Goal: Information Seeking & Learning: Learn about a topic

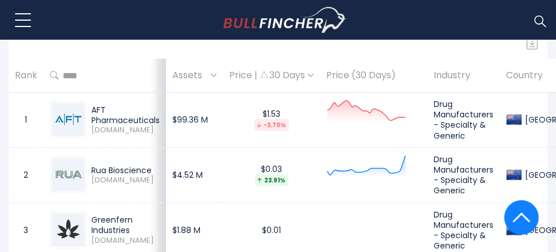
scroll to position [517, 0]
click at [135, 165] on div "Rua Bioscience" at bounding box center [125, 170] width 68 height 10
click at [63, 158] on img at bounding box center [68, 174] width 33 height 33
drag, startPoint x: 425, startPoint y: 151, endPoint x: 432, endPoint y: 152, distance: 6.9
click at [425, 151] on td at bounding box center [373, 174] width 107 height 55
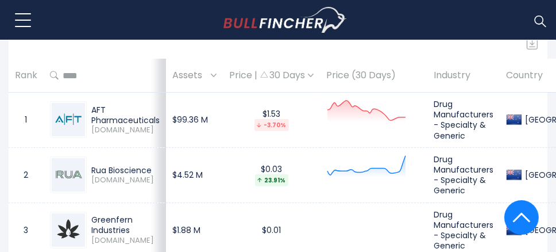
click at [467, 152] on td "Drug Manufacturers - Specialty & Generic" at bounding box center [464, 174] width 72 height 55
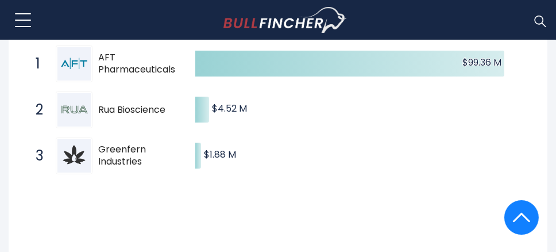
scroll to position [172, 0]
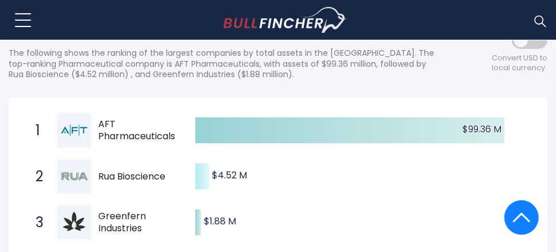
click at [226, 168] on text "$4.52 M ​ $4.52 M" at bounding box center [229, 174] width 35 height 13
click at [195, 159] on icon "Created with Highcharts 12.1.2 $99.36 M ​ $99.36 M $4.52 M ​ $4.52 M $1.88 M ​ …" at bounding box center [278, 176] width 520 height 138
click at [137, 171] on span "Rua Bioscience" at bounding box center [141, 177] width 87 height 12
click at [56, 159] on div at bounding box center [74, 176] width 37 height 37
click at [33, 167] on span "2" at bounding box center [35, 177] width 11 height 20
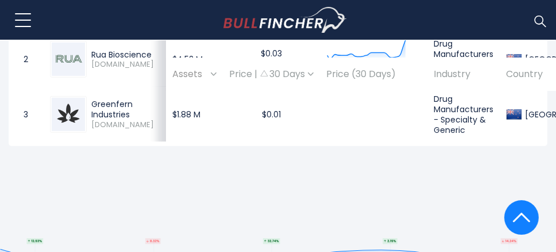
scroll to position [575, 0]
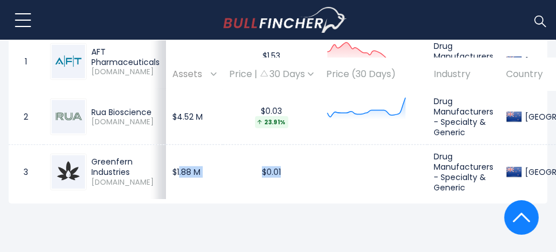
drag, startPoint x: 180, startPoint y: 170, endPoint x: 330, endPoint y: 154, distance: 150.9
click at [307, 154] on tr "3 Greenfern Industries GFI.NZ $1.88 M $0.01 Drug Manufacturers - Specialty & Ge…" at bounding box center [313, 171] width 608 height 55
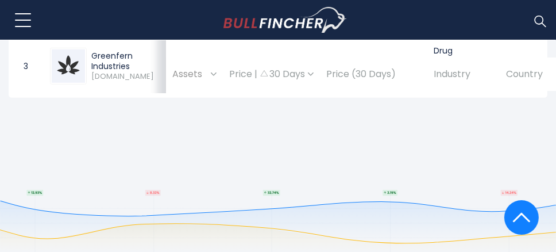
scroll to position [690, 0]
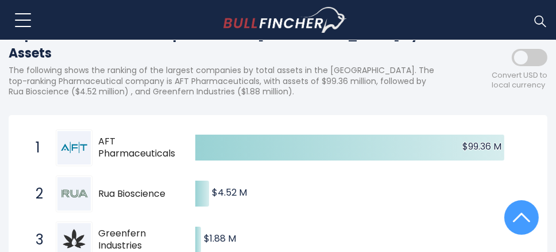
scroll to position [115, 0]
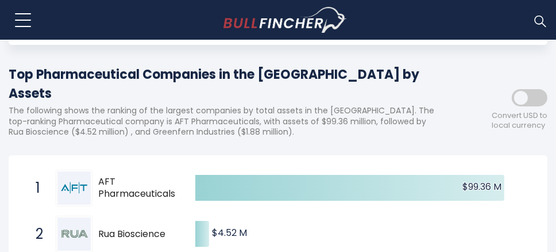
click at [528, 93] on span at bounding box center [530, 97] width 36 height 17
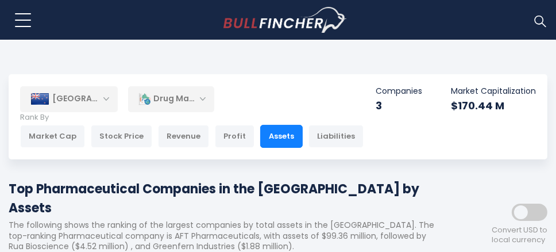
scroll to position [0, 0]
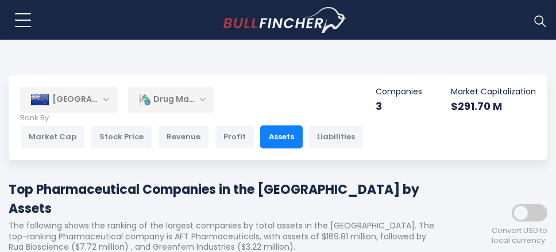
click at [102, 103] on div "[GEOGRAPHIC_DATA]" at bounding box center [69, 99] width 98 height 25
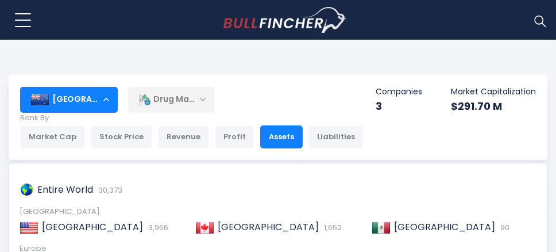
click at [102, 103] on div "[GEOGRAPHIC_DATA]" at bounding box center [69, 99] width 98 height 25
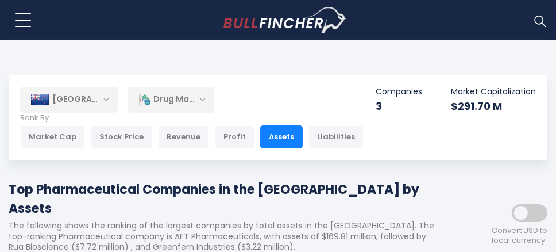
click at [202, 99] on div "Drug Makers" at bounding box center [171, 99] width 86 height 26
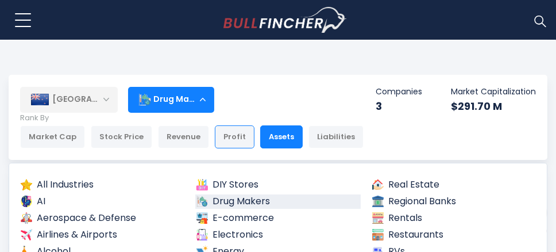
scroll to position [57, 0]
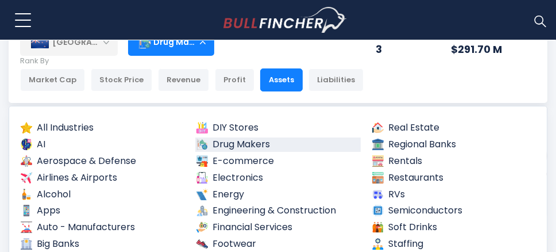
click at [249, 148] on link "Drug Makers" at bounding box center [278, 144] width 166 height 14
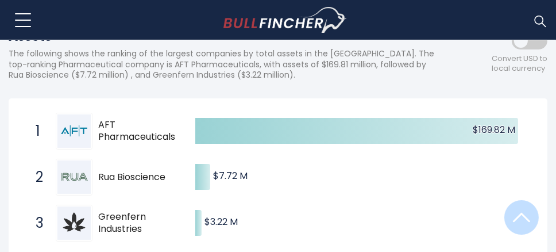
scroll to position [172, 0]
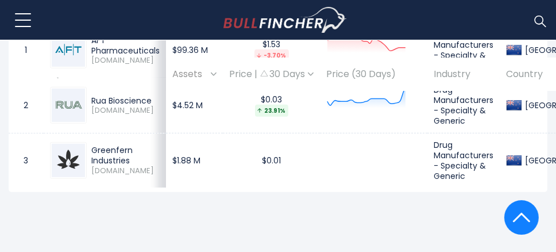
scroll to position [644, 0]
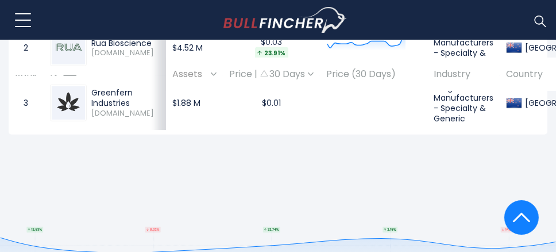
click at [107, 109] on span "[DOMAIN_NAME]" at bounding box center [125, 114] width 68 height 10
drag, startPoint x: 90, startPoint y: 93, endPoint x: 76, endPoint y: 86, distance: 15.9
click at [90, 93] on div "Greenfern Industries GFI.NZ" at bounding box center [123, 102] width 73 height 30
click at [69, 86] on img at bounding box center [68, 102] width 33 height 33
drag, startPoint x: 451, startPoint y: 101, endPoint x: 505, endPoint y: 78, distance: 59.3
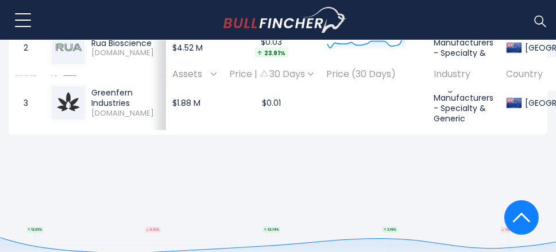
click at [452, 100] on td "Drug Manufacturers - Specialty & Generic" at bounding box center [464, 102] width 72 height 55
click at [512, 75] on th "Country" at bounding box center [558, 74] width 116 height 34
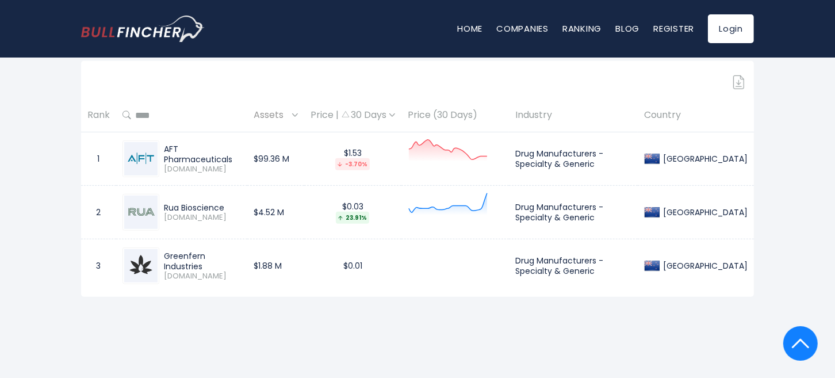
scroll to position [491, 0]
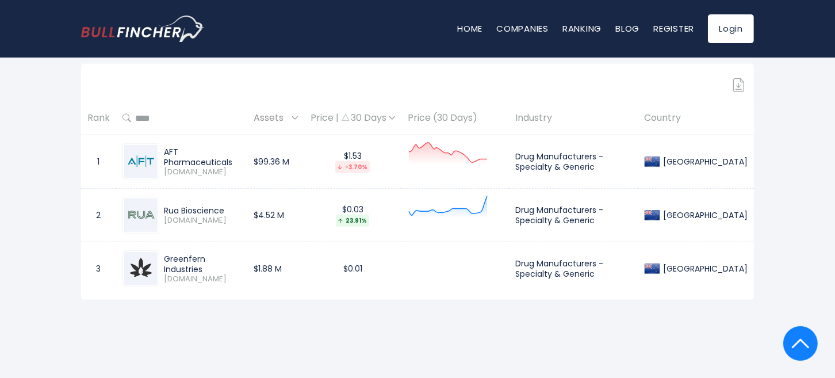
drag, startPoint x: 710, startPoint y: 211, endPoint x: 691, endPoint y: 162, distance: 53.0
click at [556, 199] on td "[GEOGRAPHIC_DATA]" at bounding box center [696, 215] width 116 height 53
click at [556, 160] on img at bounding box center [652, 161] width 16 height 16
click at [512, 27] on link "Companies" at bounding box center [522, 28] width 52 height 12
drag, startPoint x: 239, startPoint y: 159, endPoint x: 162, endPoint y: 151, distance: 77.5
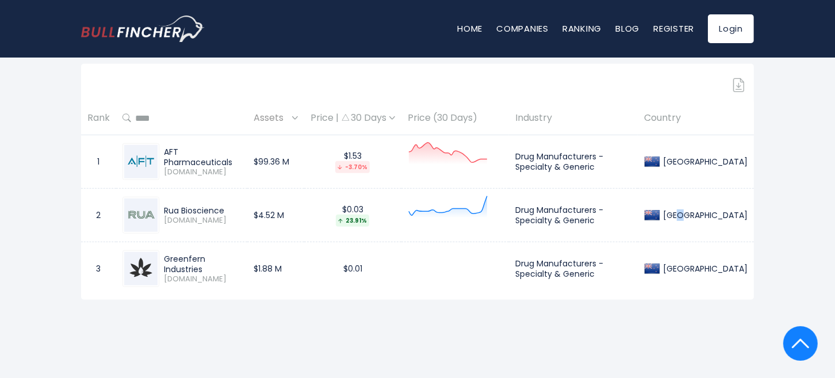
click at [160, 151] on div "AFT Pharmaceuticals AFT.NZ" at bounding box center [200, 162] width 82 height 30
drag, startPoint x: 231, startPoint y: 205, endPoint x: 152, endPoint y: 215, distance: 78.8
click at [152, 215] on div "Rua Bioscience RUA.NZ" at bounding box center [181, 215] width 118 height 37
drag, startPoint x: 209, startPoint y: 269, endPoint x: 165, endPoint y: 258, distance: 45.0
click at [165, 251] on div "Greenfern Industries" at bounding box center [202, 264] width 77 height 21
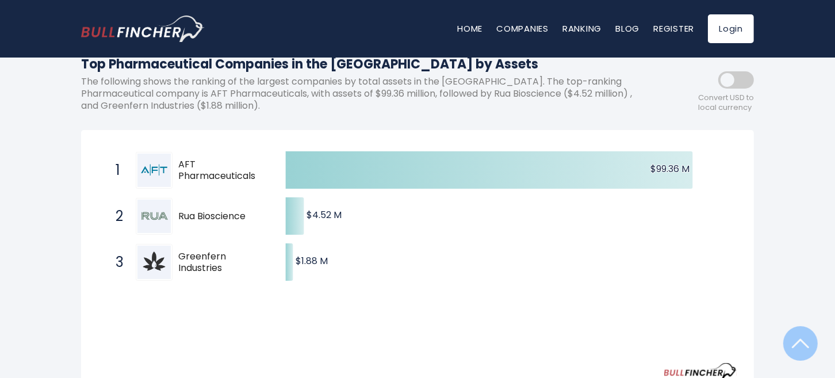
scroll to position [0, 0]
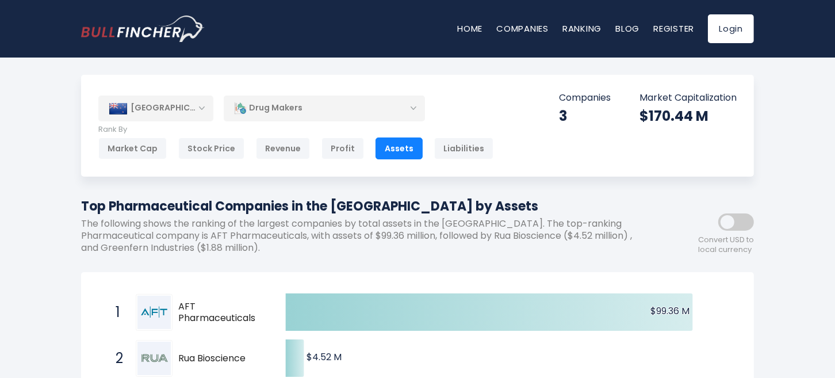
click at [198, 110] on div "[GEOGRAPHIC_DATA]" at bounding box center [155, 107] width 115 height 25
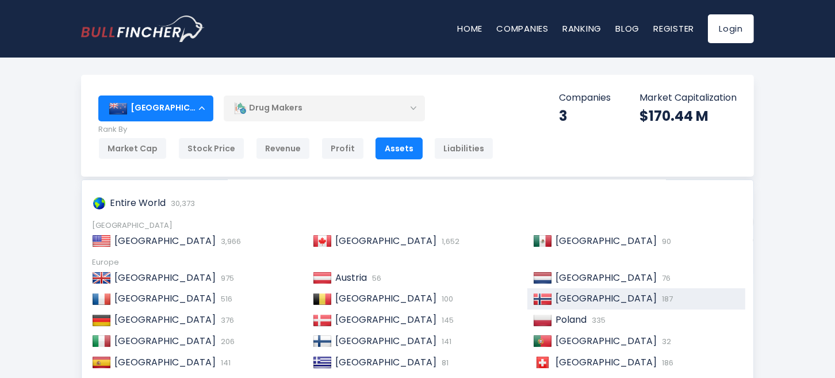
scroll to position [89, 0]
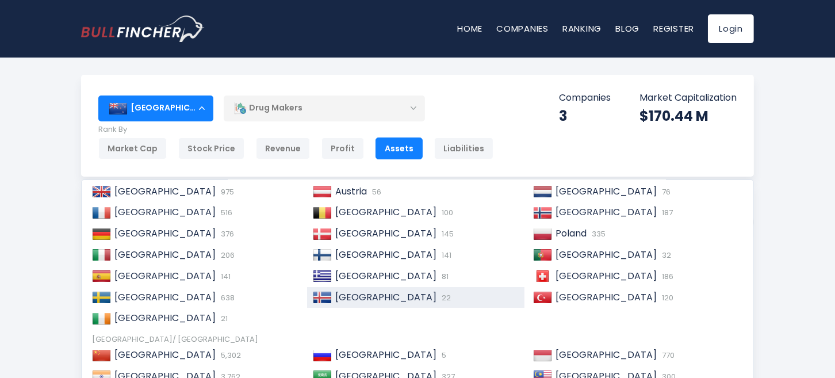
click at [439, 251] on span "22" at bounding box center [445, 297] width 12 height 11
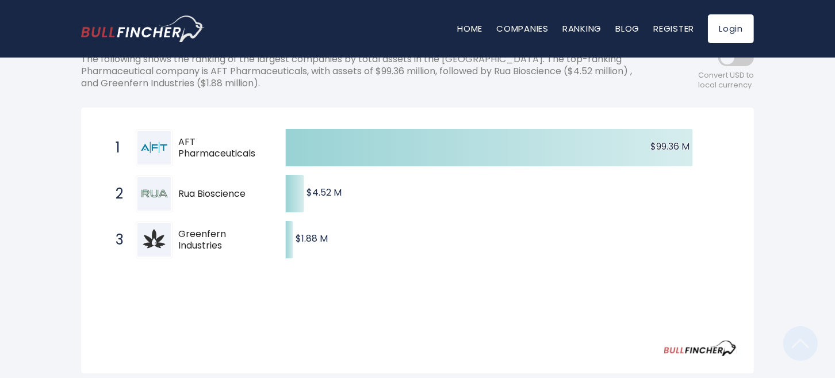
scroll to position [172, 0]
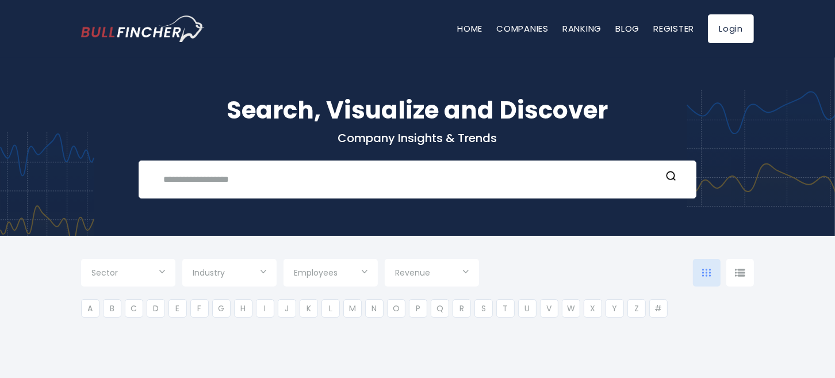
type input "***"
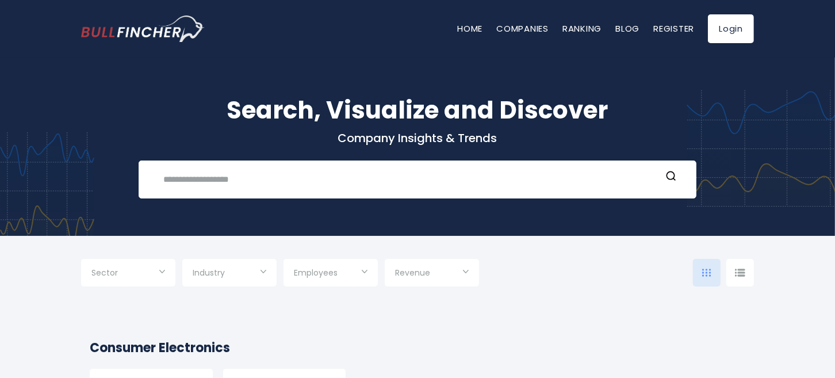
click at [310, 272] on span "Employees" at bounding box center [316, 272] width 44 height 10
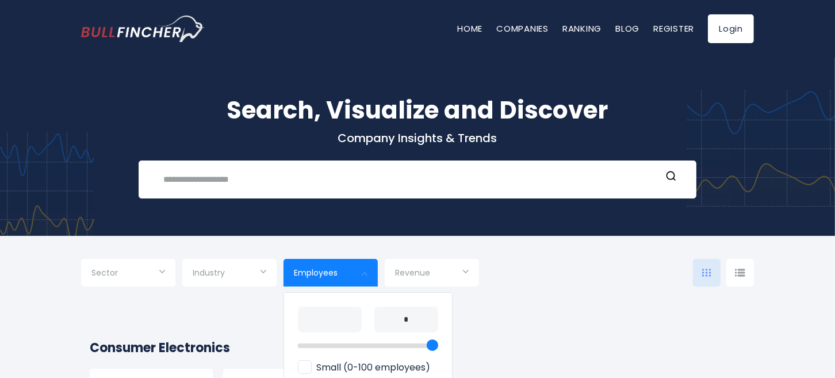
click at [310, 272] on span "Employees" at bounding box center [316, 272] width 44 height 10
click at [224, 271] on div at bounding box center [417, 189] width 835 height 378
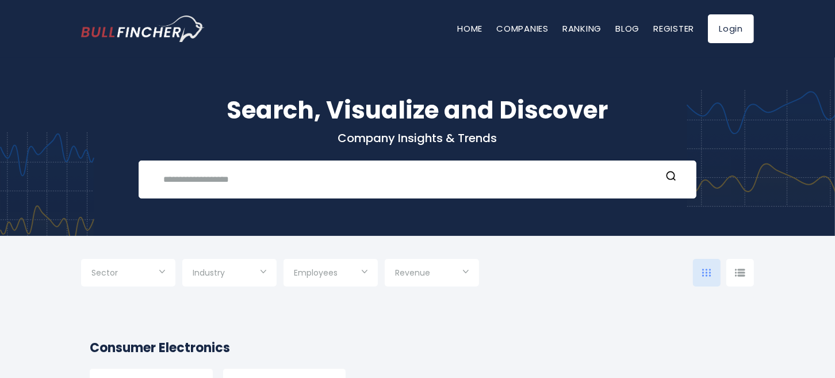
click at [224, 270] on span "Industry" at bounding box center [209, 272] width 32 height 10
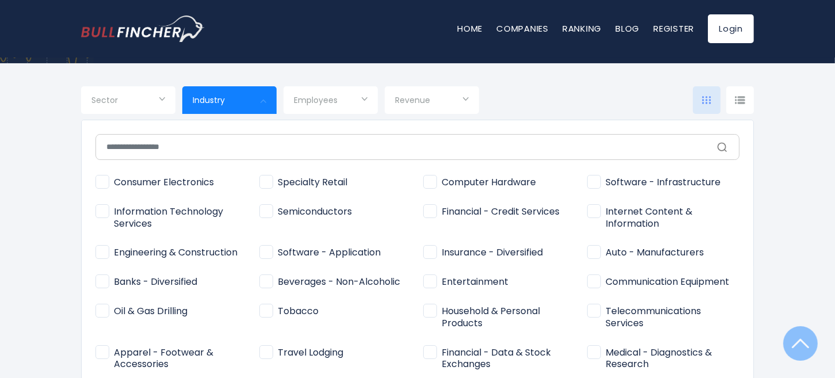
scroll to position [86, 0]
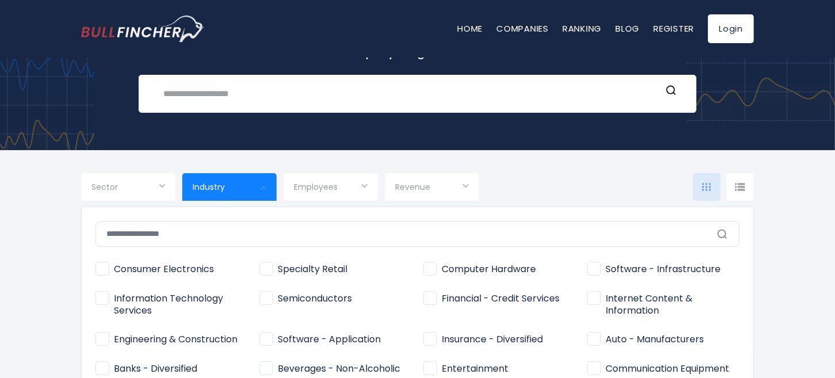
click at [274, 229] on input "text" at bounding box center [417, 234] width 644 height 26
type input "*"
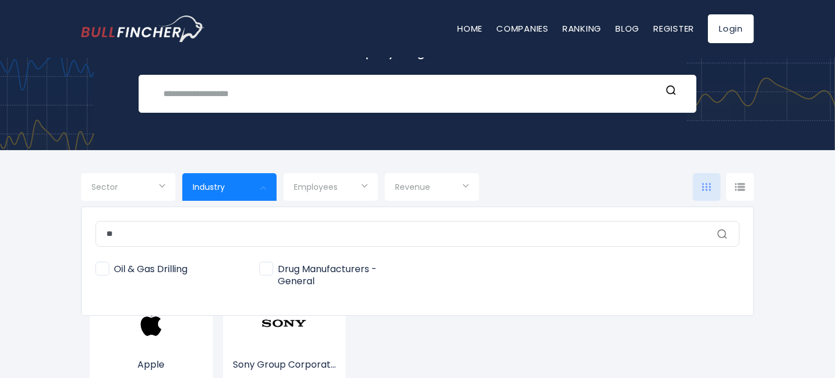
type input "**"
click at [267, 269] on span "Drug Manufacturers - General" at bounding box center [335, 275] width 152 height 24
type input "**********"
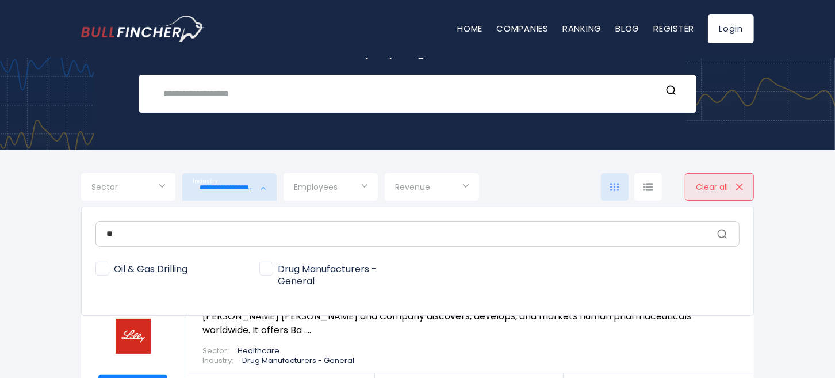
click at [158, 187] on div at bounding box center [417, 189] width 835 height 378
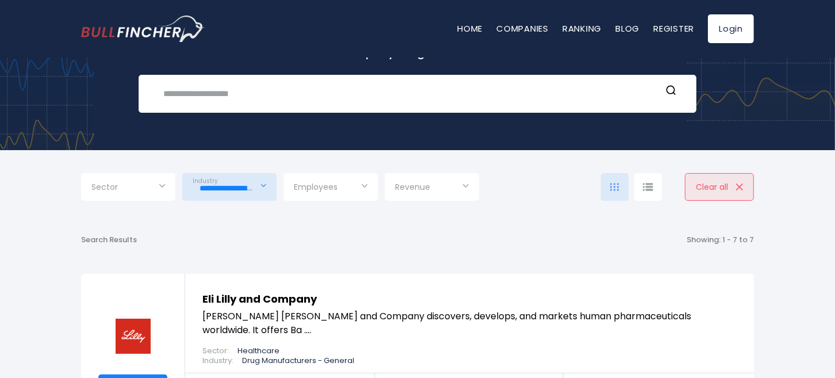
click at [158, 187] on input "Selection" at bounding box center [128, 188] width 74 height 21
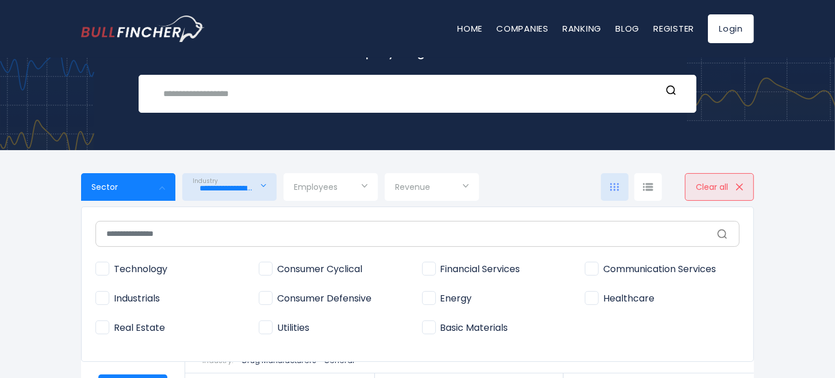
click at [429, 185] on div at bounding box center [417, 189] width 835 height 378
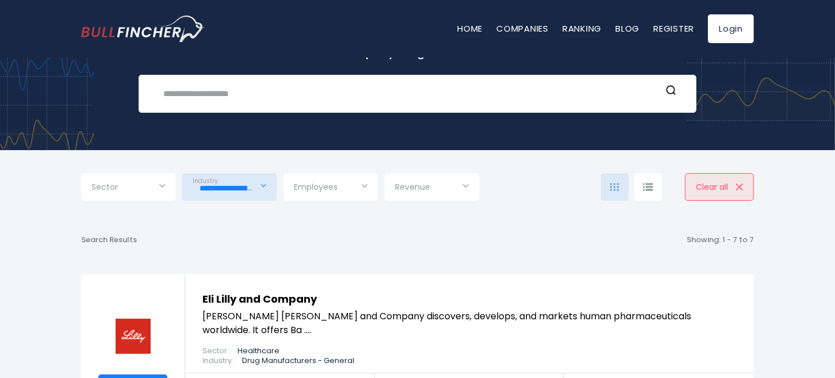
click at [320, 186] on span "Employees" at bounding box center [316, 187] width 44 height 10
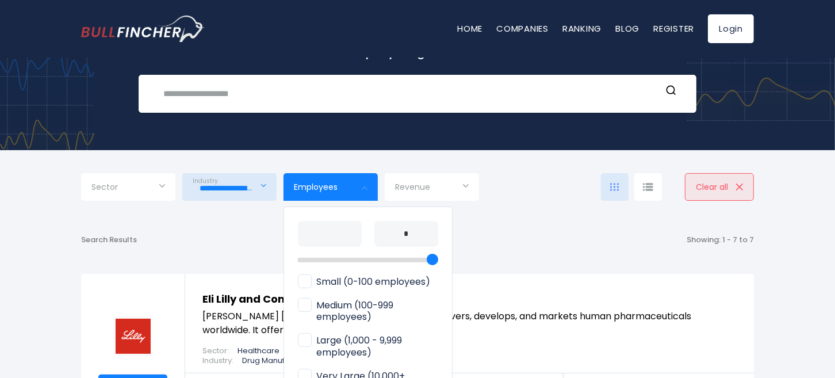
click at [320, 186] on span "Employees" at bounding box center [316, 187] width 44 height 10
click at [107, 175] on div at bounding box center [417, 189] width 835 height 378
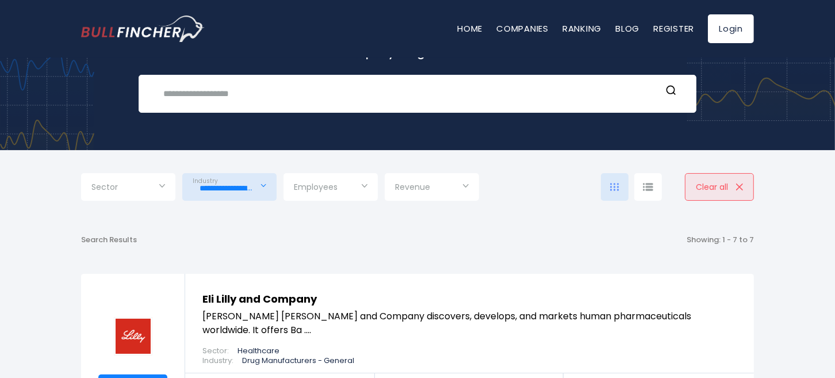
click at [110, 182] on span "Sector" at bounding box center [104, 187] width 26 height 10
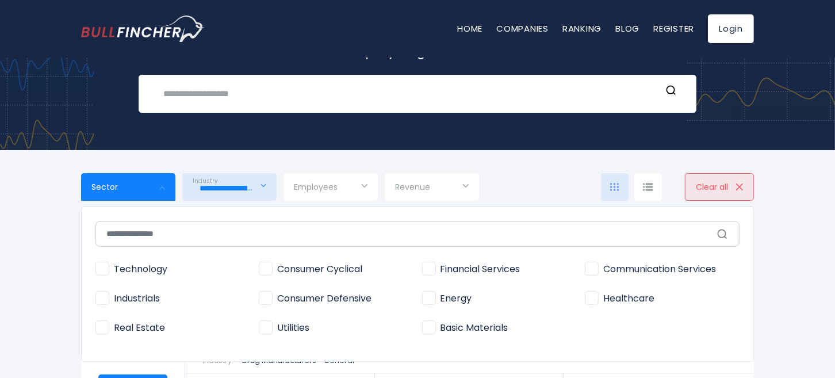
click at [110, 182] on span "Sector" at bounding box center [104, 187] width 26 height 10
drag, startPoint x: 110, startPoint y: 181, endPoint x: 198, endPoint y: 175, distance: 88.1
click at [112, 182] on span "Sector" at bounding box center [104, 187] width 26 height 10
click at [644, 188] on div at bounding box center [417, 189] width 835 height 378
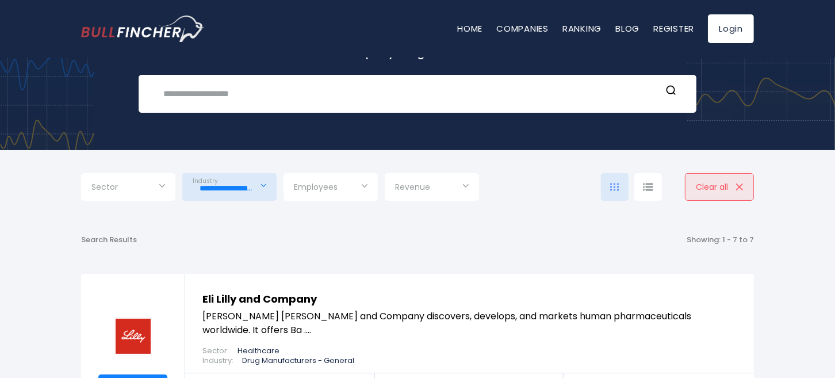
click at [644, 188] on img at bounding box center [648, 187] width 10 height 8
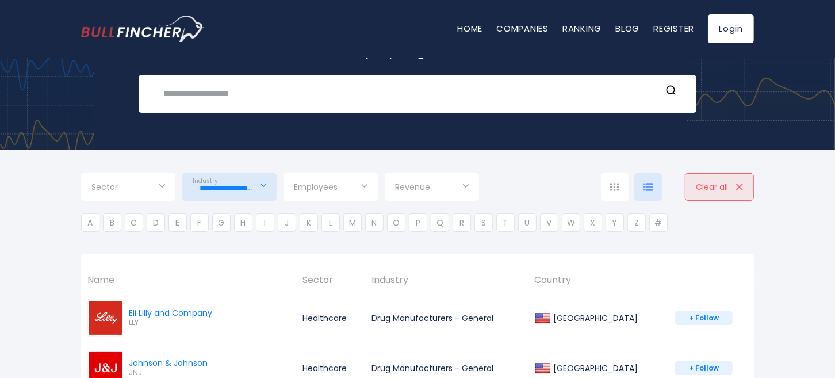
scroll to position [114, 0]
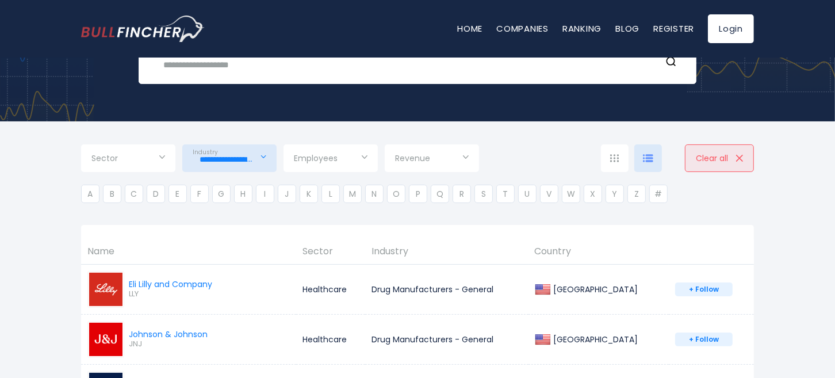
click at [574, 258] on th "Country" at bounding box center [598, 251] width 141 height 25
click at [576, 247] on th "Country" at bounding box center [598, 251] width 141 height 25
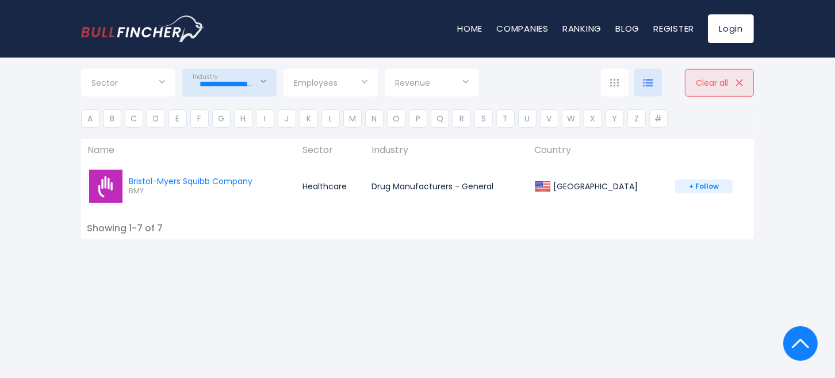
scroll to position [86, 0]
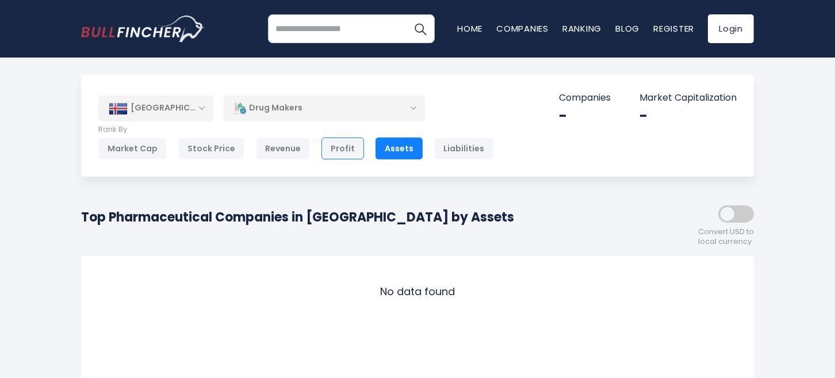
click at [335, 153] on div "Profit" at bounding box center [342, 148] width 43 height 22
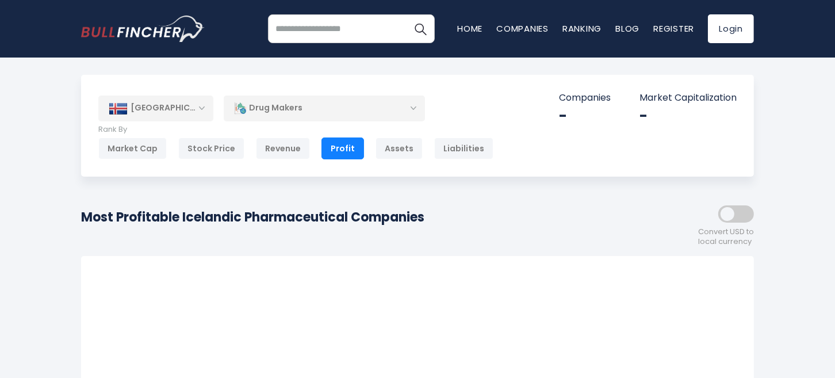
click at [278, 148] on div "Revenue" at bounding box center [283, 148] width 54 height 22
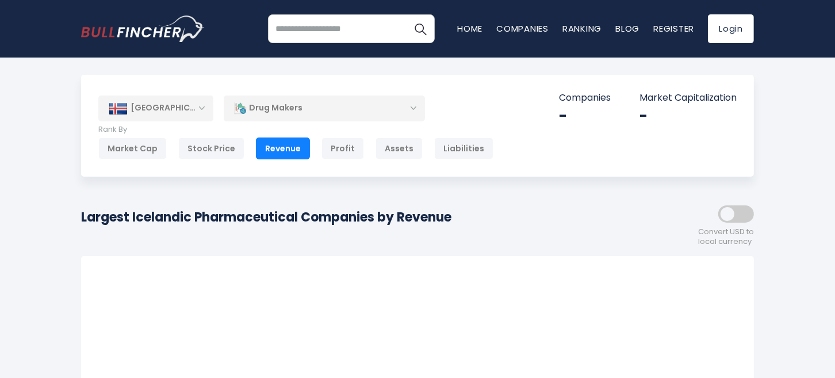
click at [211, 149] on div "Stock Price" at bounding box center [211, 148] width 66 height 22
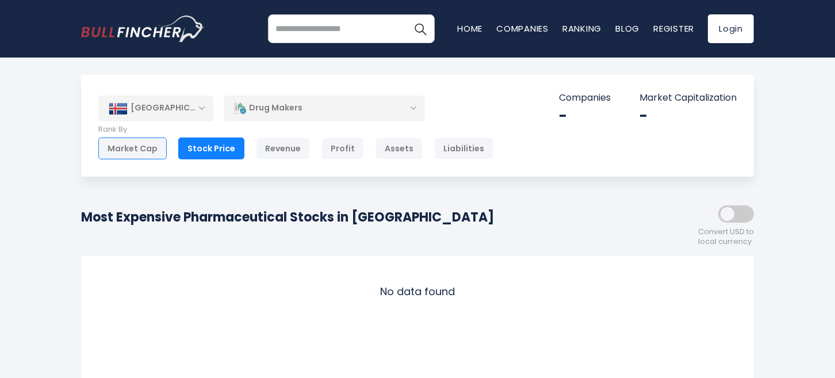
click at [141, 151] on div "Market Cap" at bounding box center [132, 148] width 68 height 22
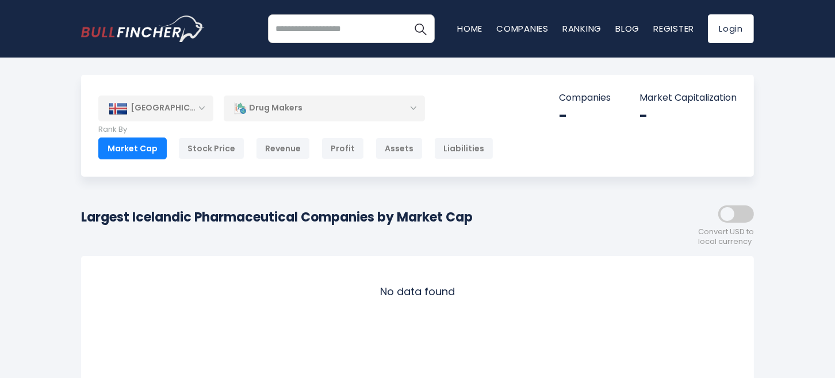
click at [178, 105] on div "[GEOGRAPHIC_DATA]" at bounding box center [155, 107] width 115 height 25
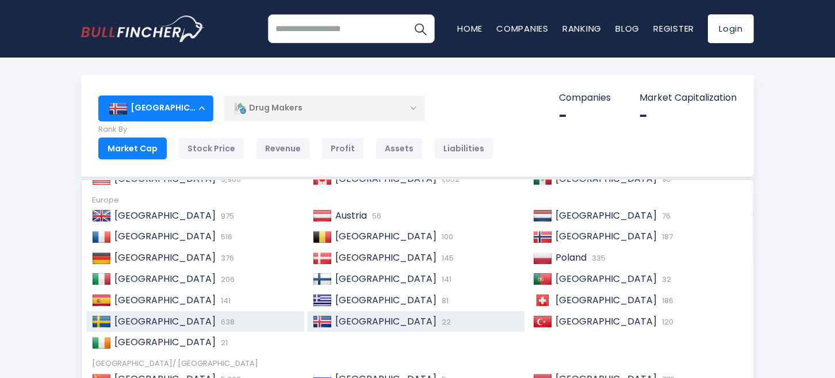
scroll to position [86, 0]
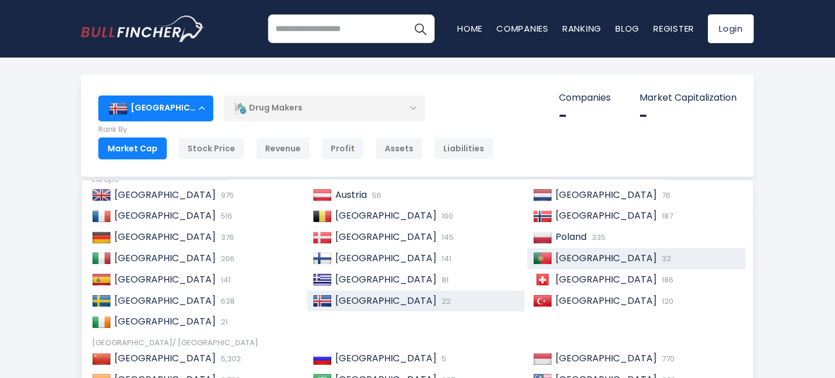
click at [541, 260] on img at bounding box center [542, 257] width 19 height 11
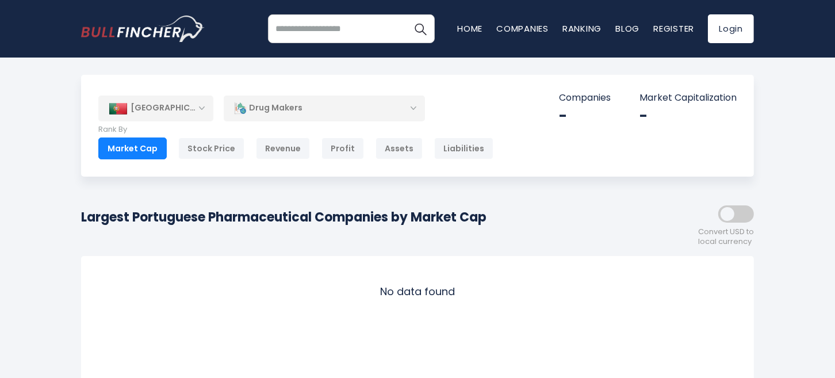
scroll to position [86, 0]
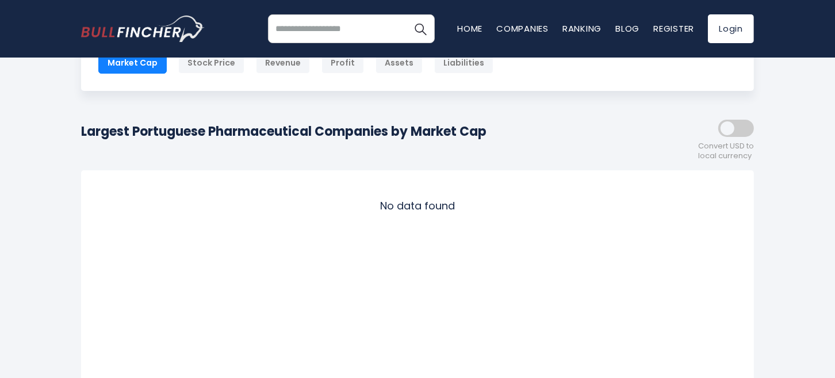
click at [725, 125] on span at bounding box center [736, 128] width 36 height 17
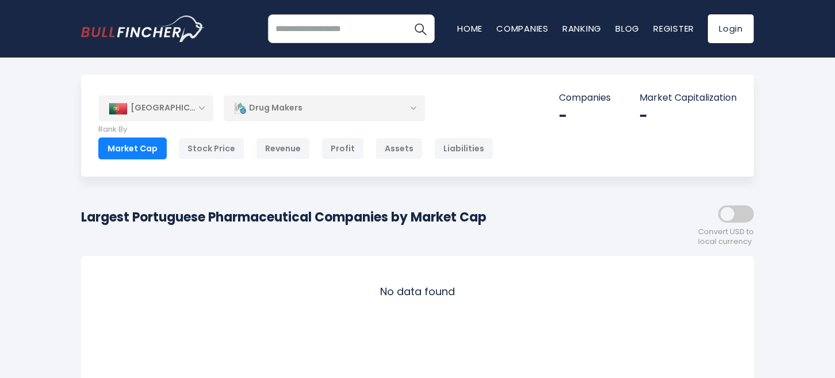
click at [244, 228] on div "Largest Portuguese Pharmaceutical Companies by Market Cap" at bounding box center [283, 222] width 405 height 28
drag, startPoint x: 309, startPoint y: 211, endPoint x: 471, endPoint y: 193, distance: 163.1
click at [350, 208] on h1 "Largest Portuguese Pharmaceutical Companies by Market Cap" at bounding box center [283, 217] width 405 height 19
click at [474, 211] on h1 "Largest Portuguese Pharmaceutical Companies by Market Cap" at bounding box center [283, 217] width 405 height 19
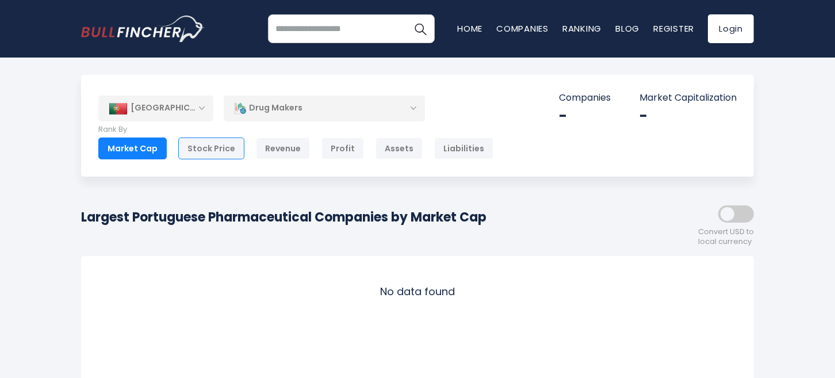
click at [220, 144] on div "Stock Price" at bounding box center [211, 148] width 66 height 22
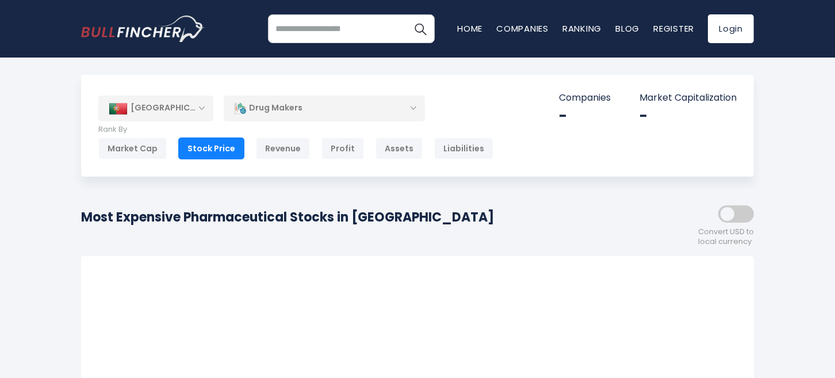
click at [283, 148] on div "Revenue" at bounding box center [283, 148] width 54 height 22
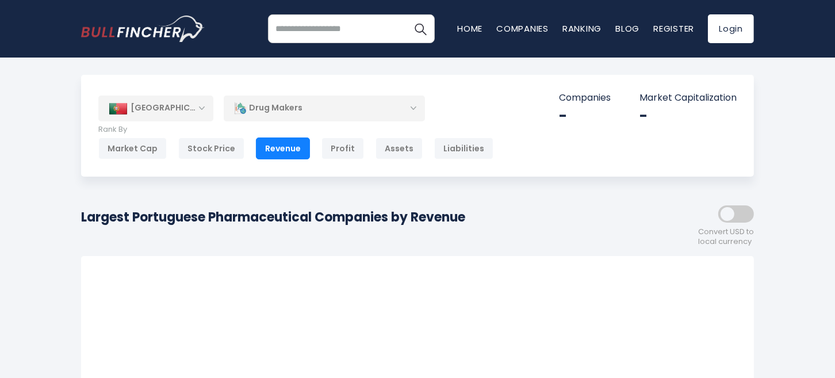
click at [331, 148] on div "Profit" at bounding box center [342, 148] width 43 height 22
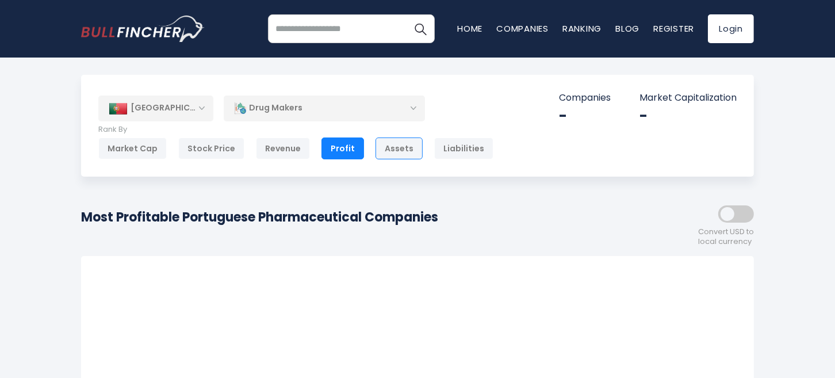
click at [385, 148] on div "Assets" at bounding box center [398, 148] width 47 height 22
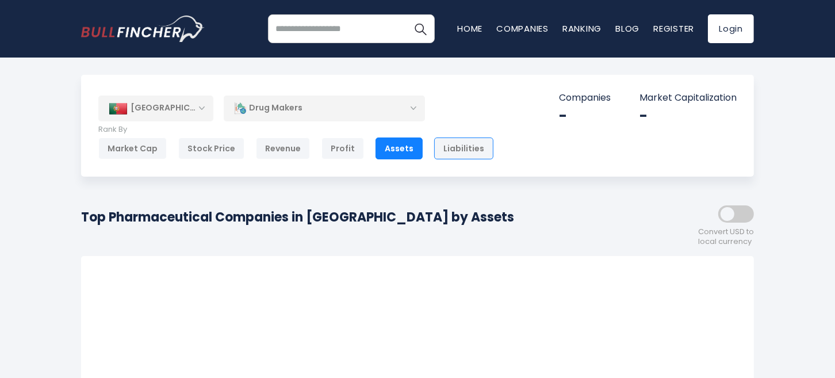
click at [453, 150] on div "Liabilities" at bounding box center [463, 148] width 59 height 22
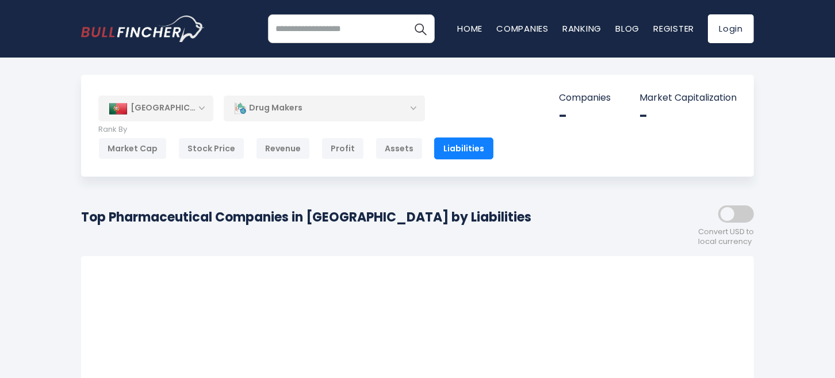
click at [316, 109] on div "Drug Makers" at bounding box center [324, 108] width 201 height 26
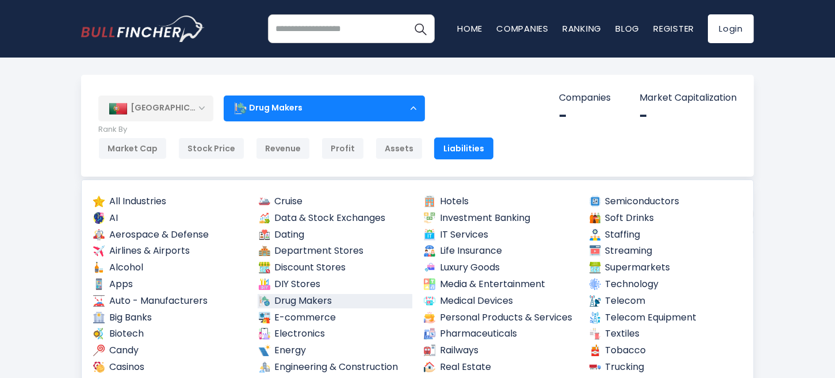
click at [294, 297] on link "Drug Makers" at bounding box center [335, 301] width 155 height 14
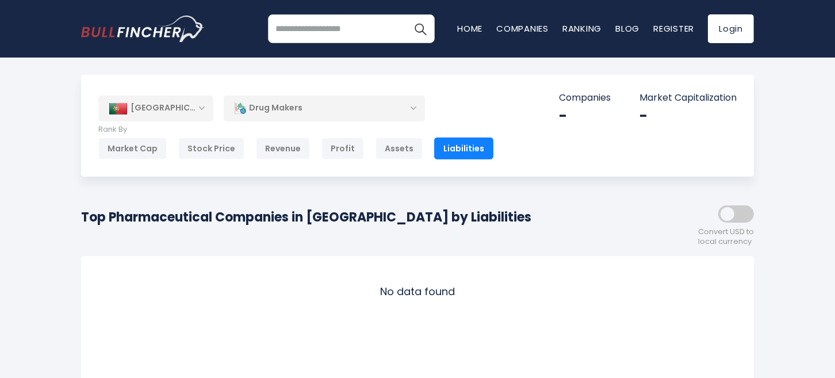
scroll to position [76, 0]
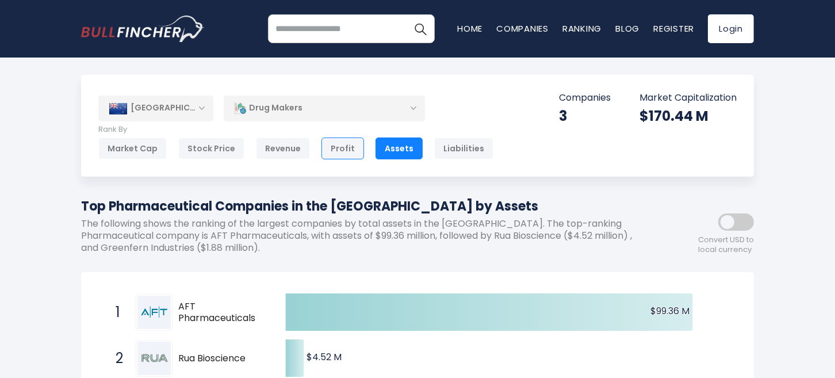
click at [339, 148] on div "Profit" at bounding box center [342, 148] width 43 height 22
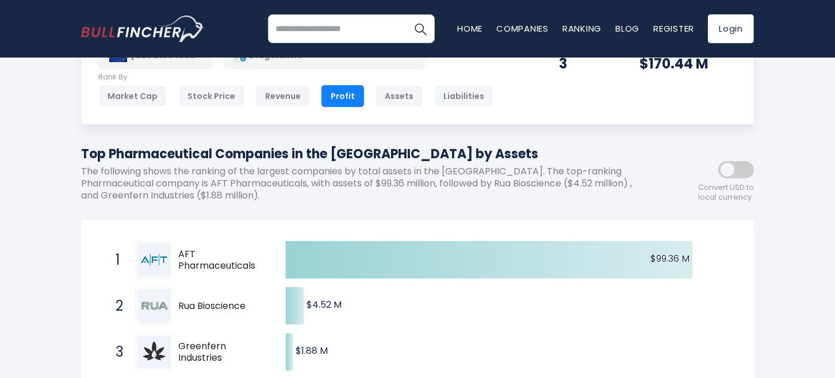
scroll to position [86, 0]
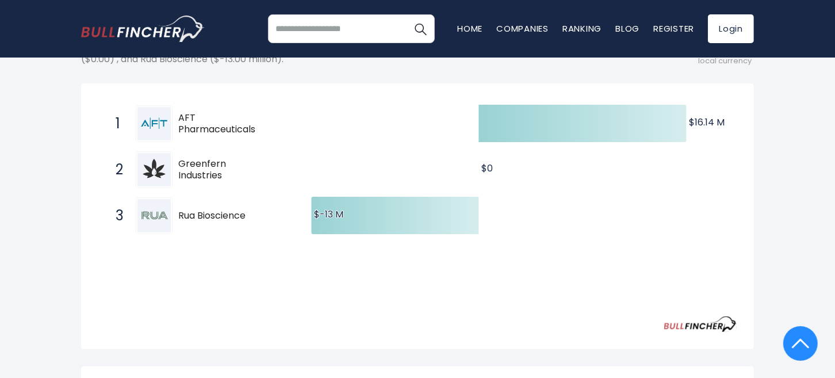
scroll to position [102, 0]
